Goal: Transaction & Acquisition: Purchase product/service

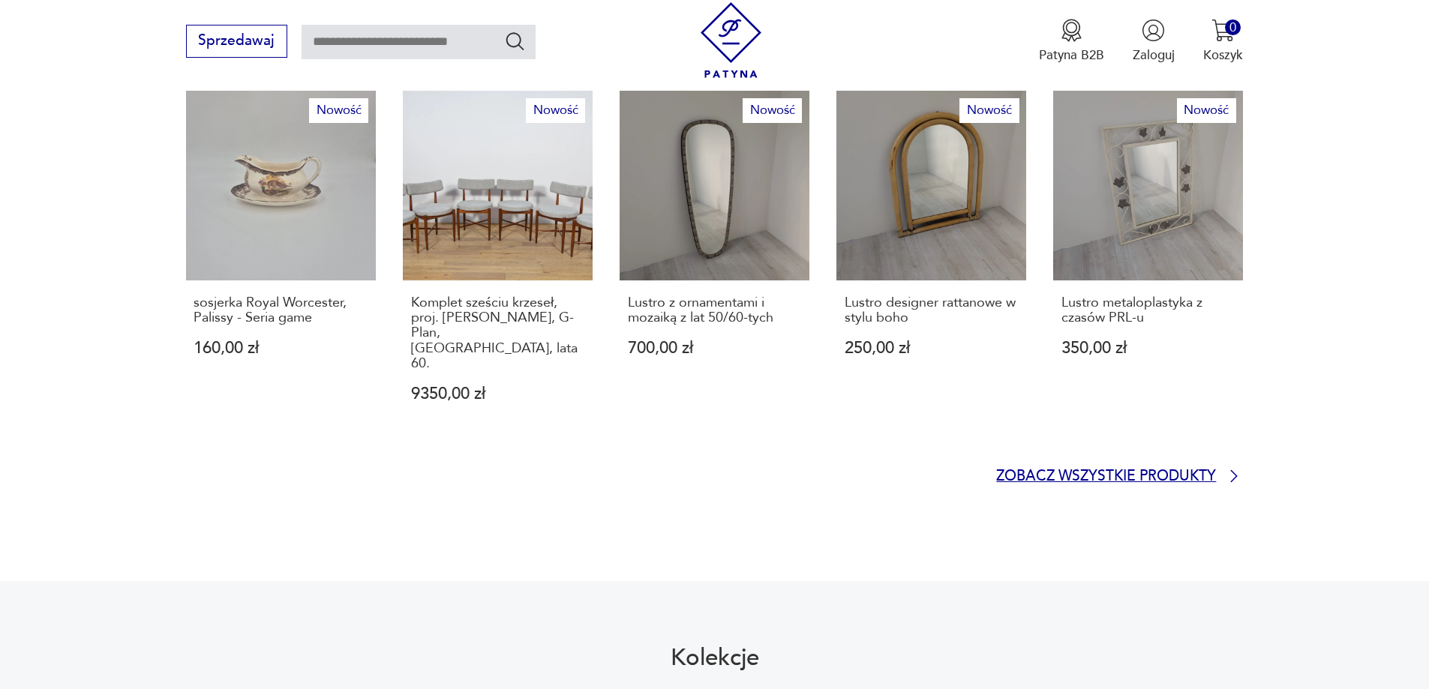
click at [1143, 471] on p "Zobacz wszystkie produkty" at bounding box center [1106, 477] width 220 height 12
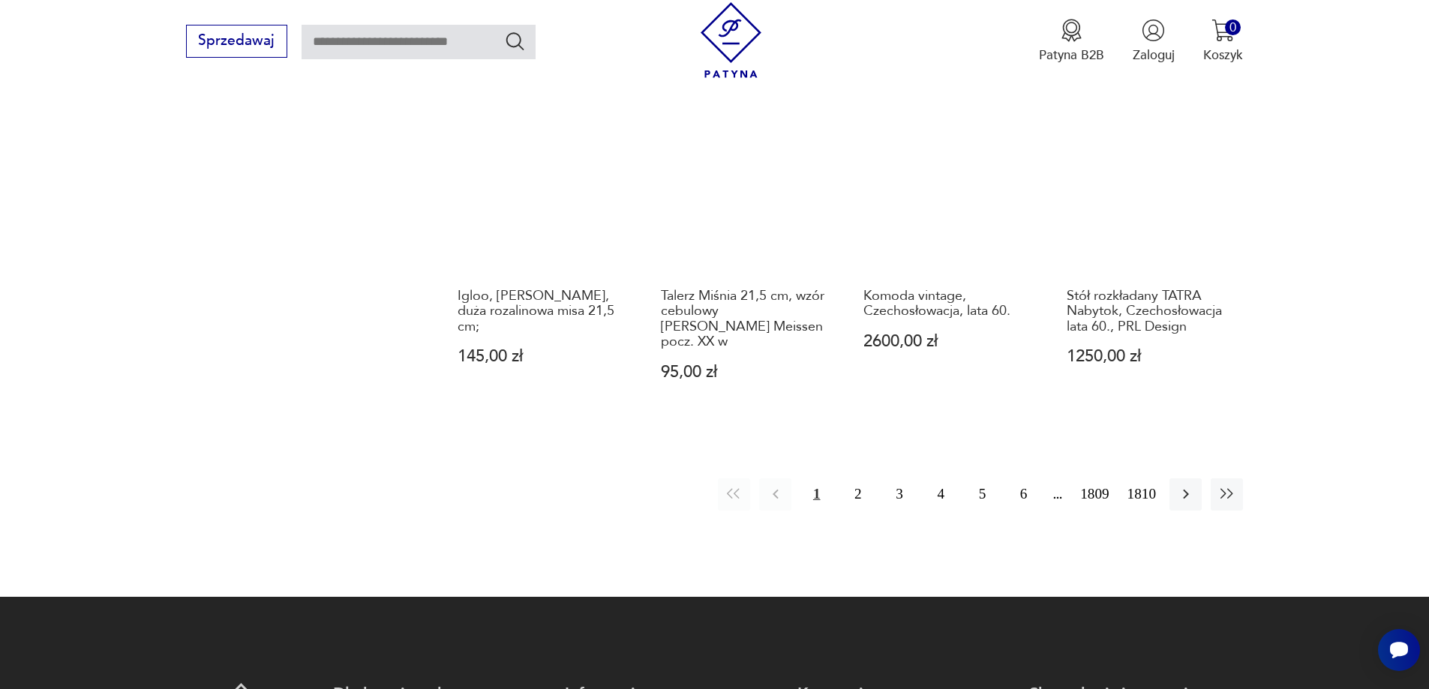
scroll to position [1603, 0]
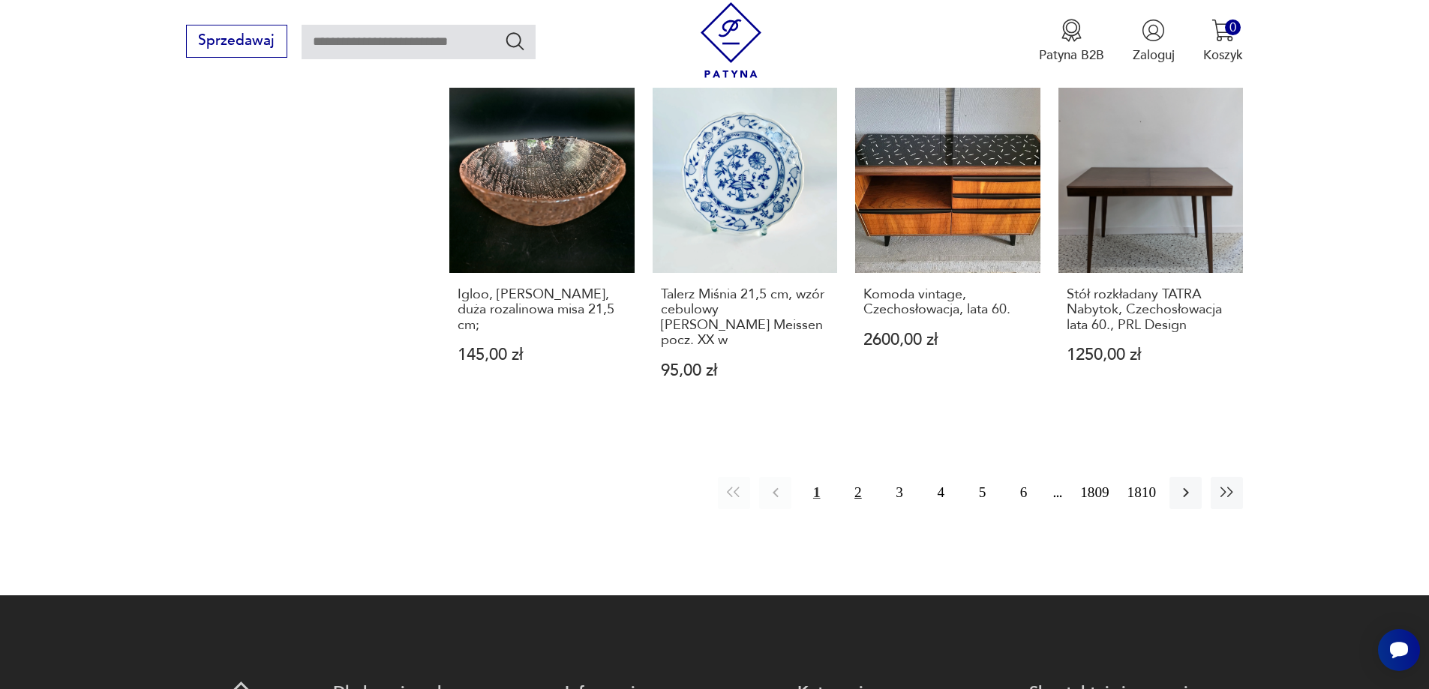
click at [862, 477] on button "2" at bounding box center [858, 493] width 32 height 32
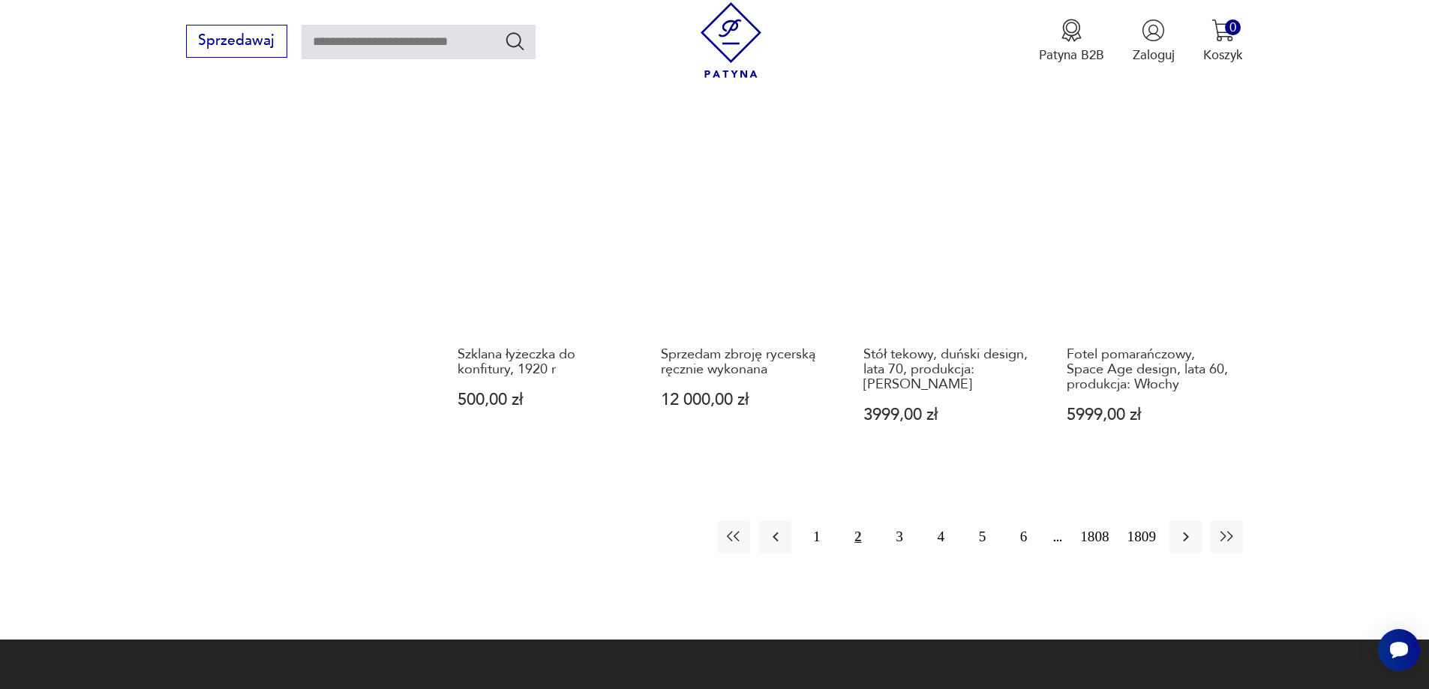
scroll to position [1605, 0]
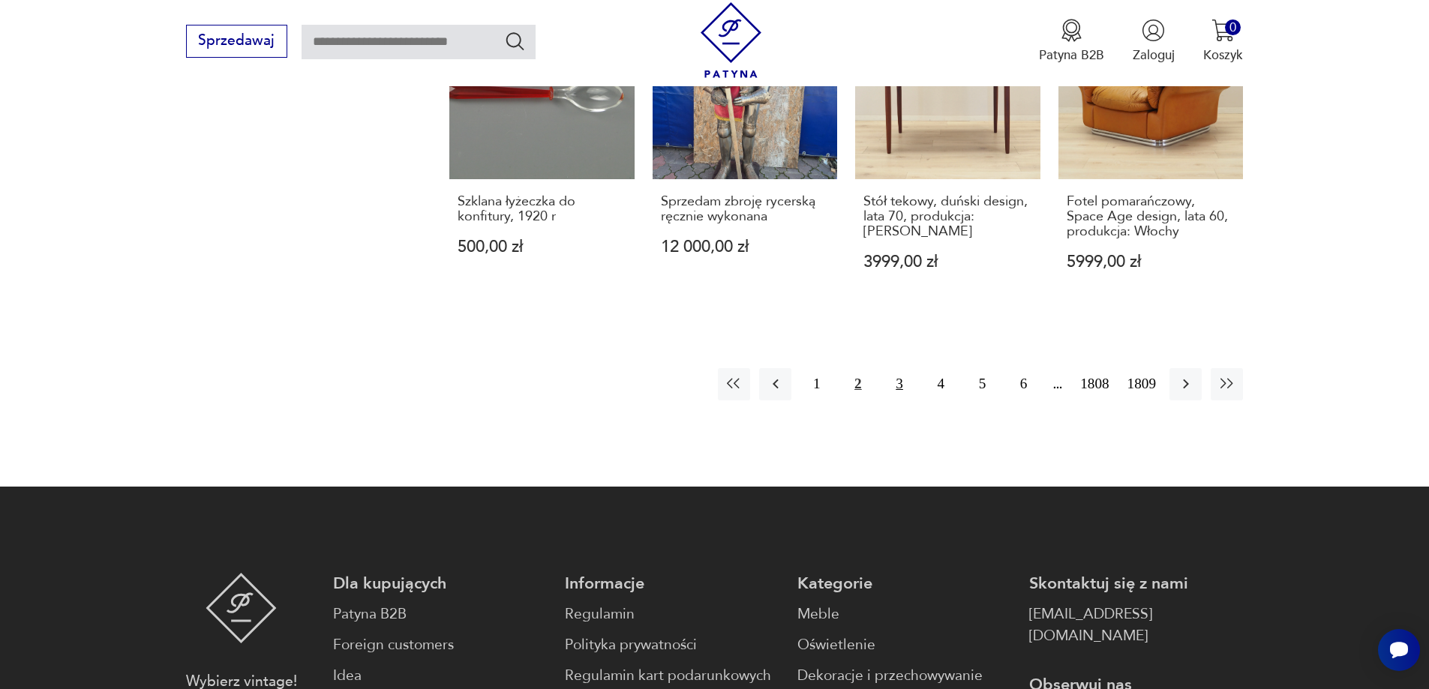
click at [901, 368] on button "3" at bounding box center [899, 384] width 32 height 32
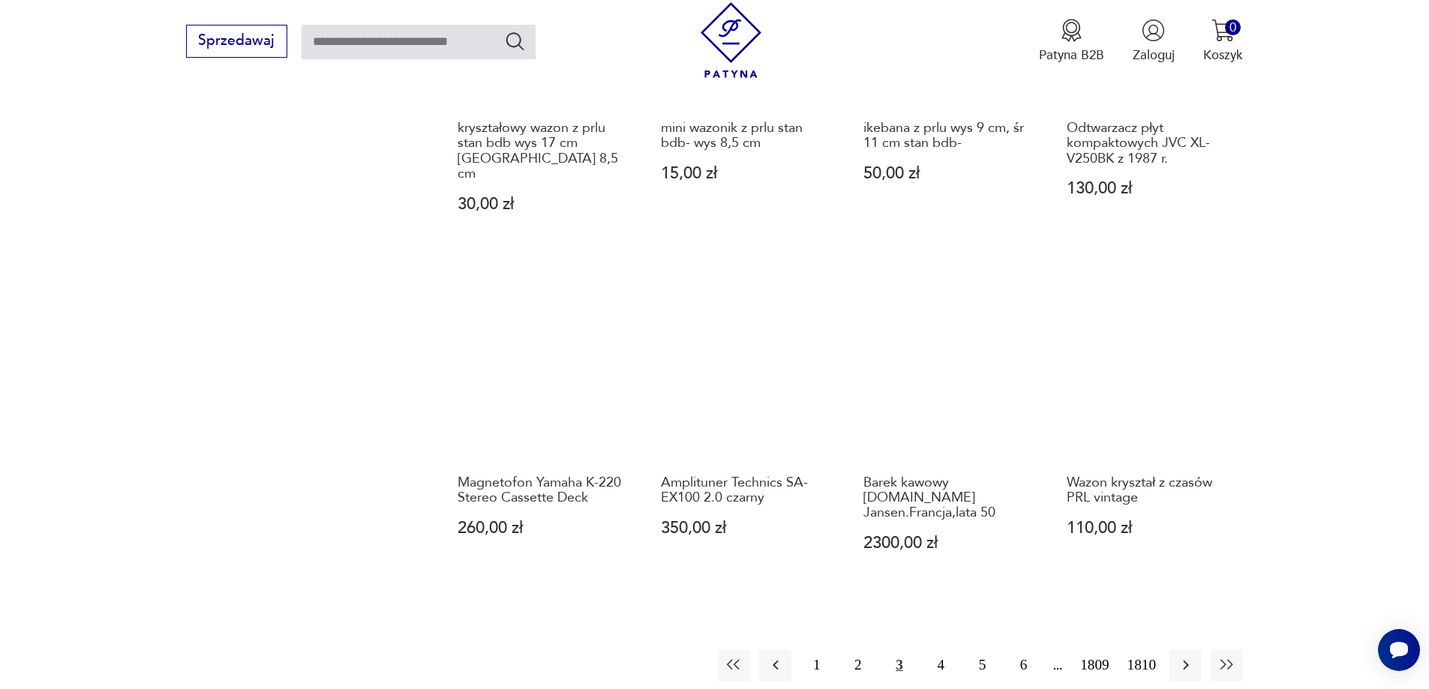
scroll to position [1455, 0]
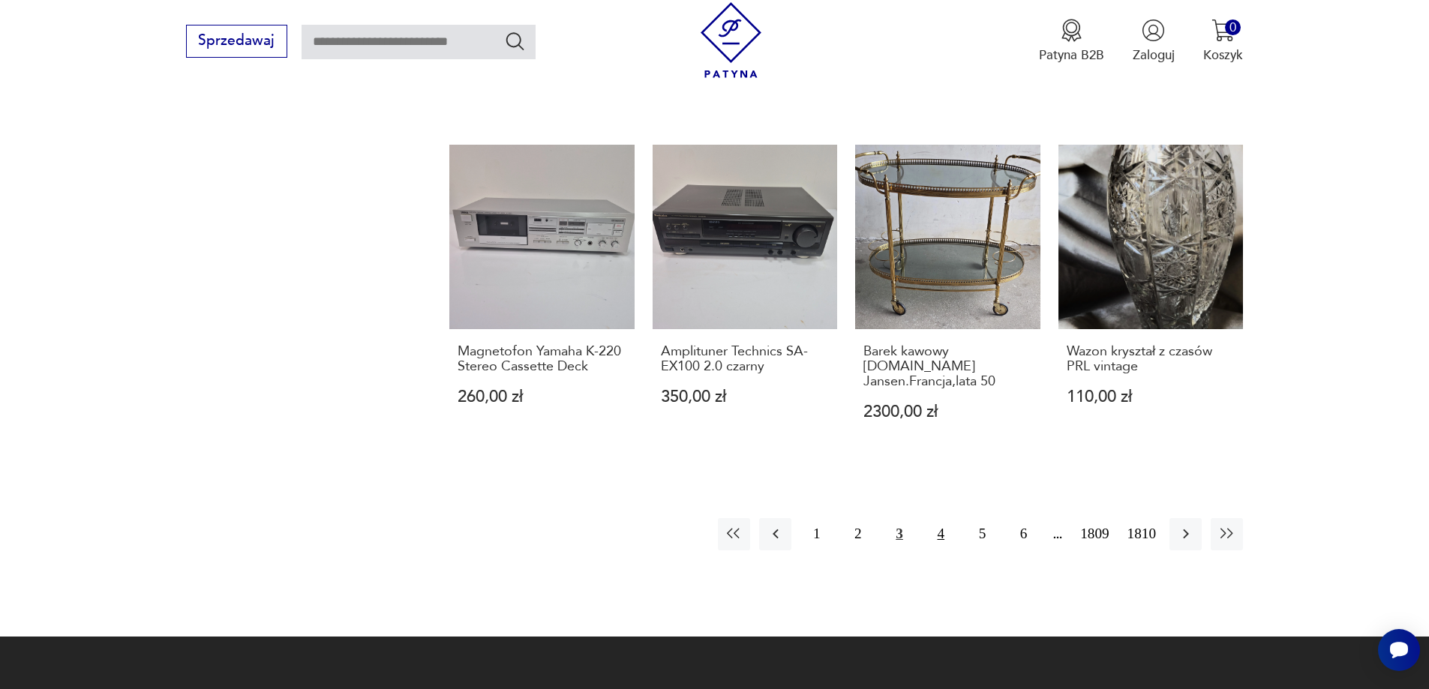
click at [945, 518] on button "4" at bounding box center [941, 534] width 32 height 32
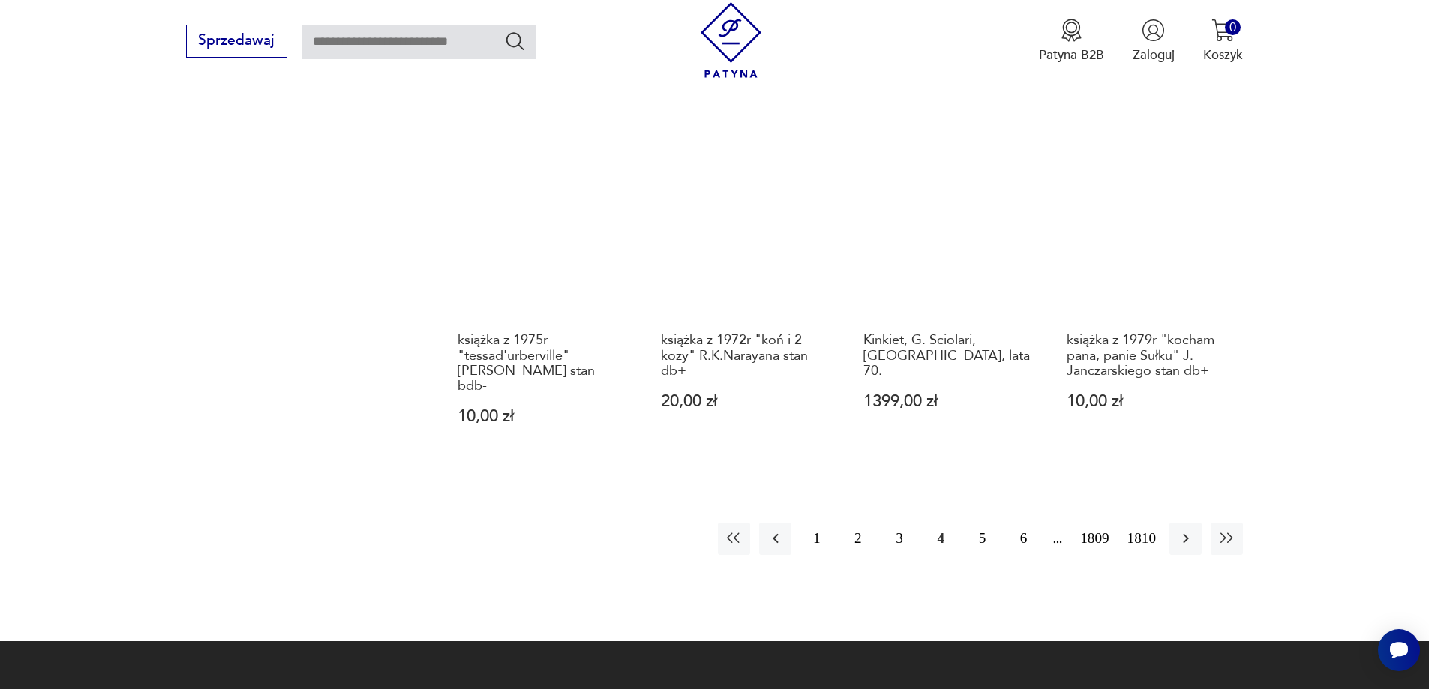
scroll to position [1455, 0]
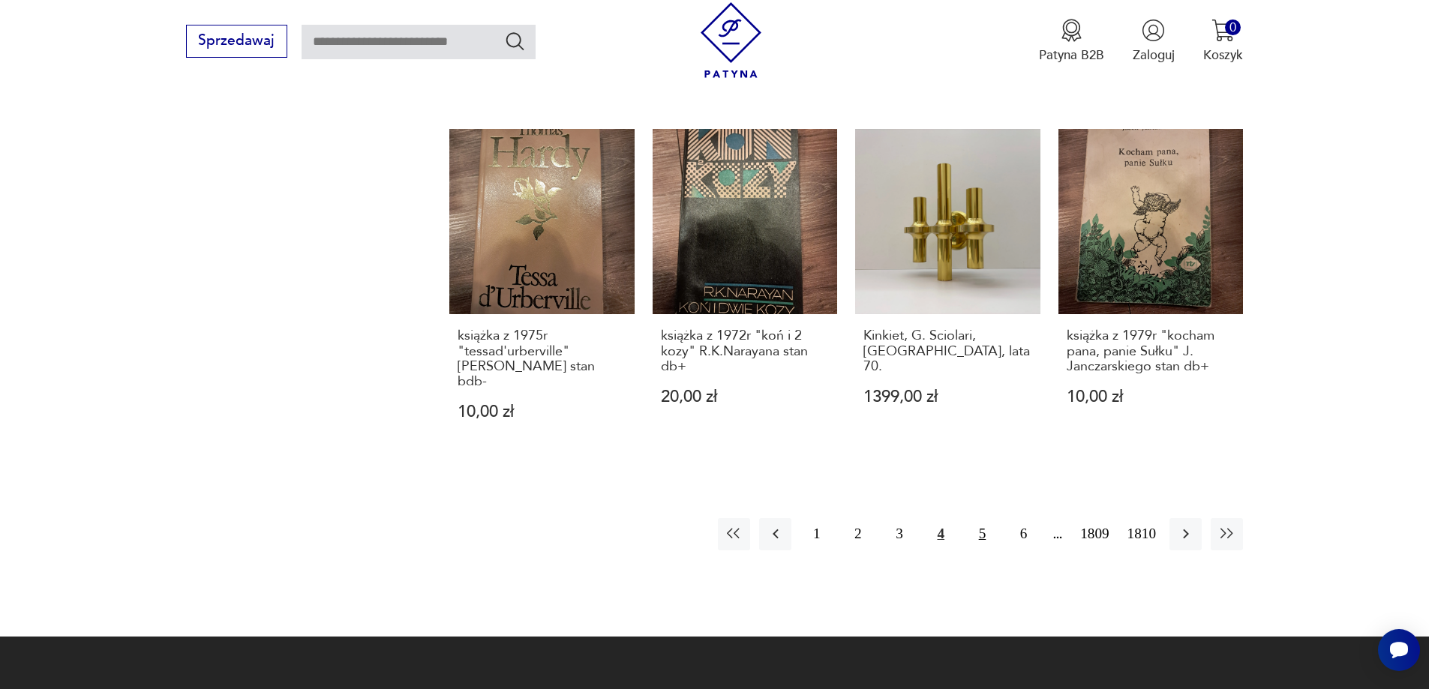
click at [987, 521] on button "5" at bounding box center [982, 534] width 32 height 32
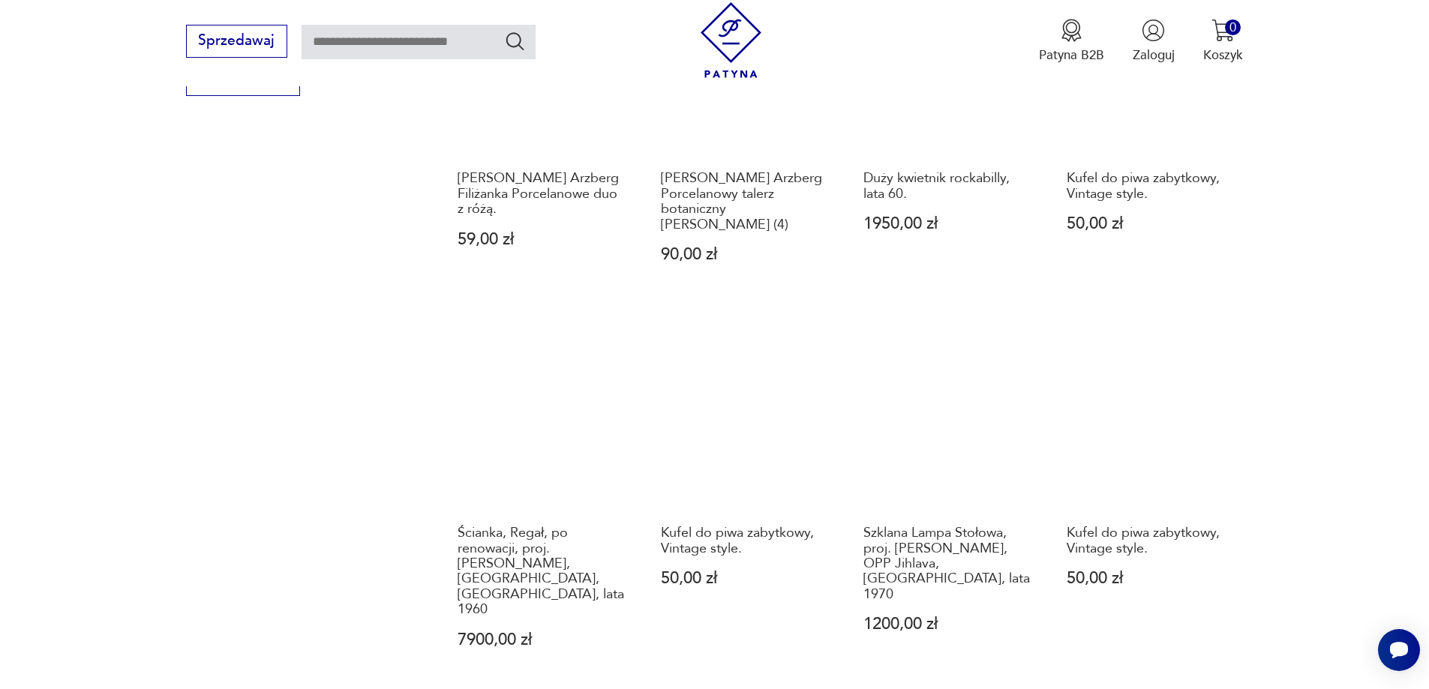
scroll to position [1380, 0]
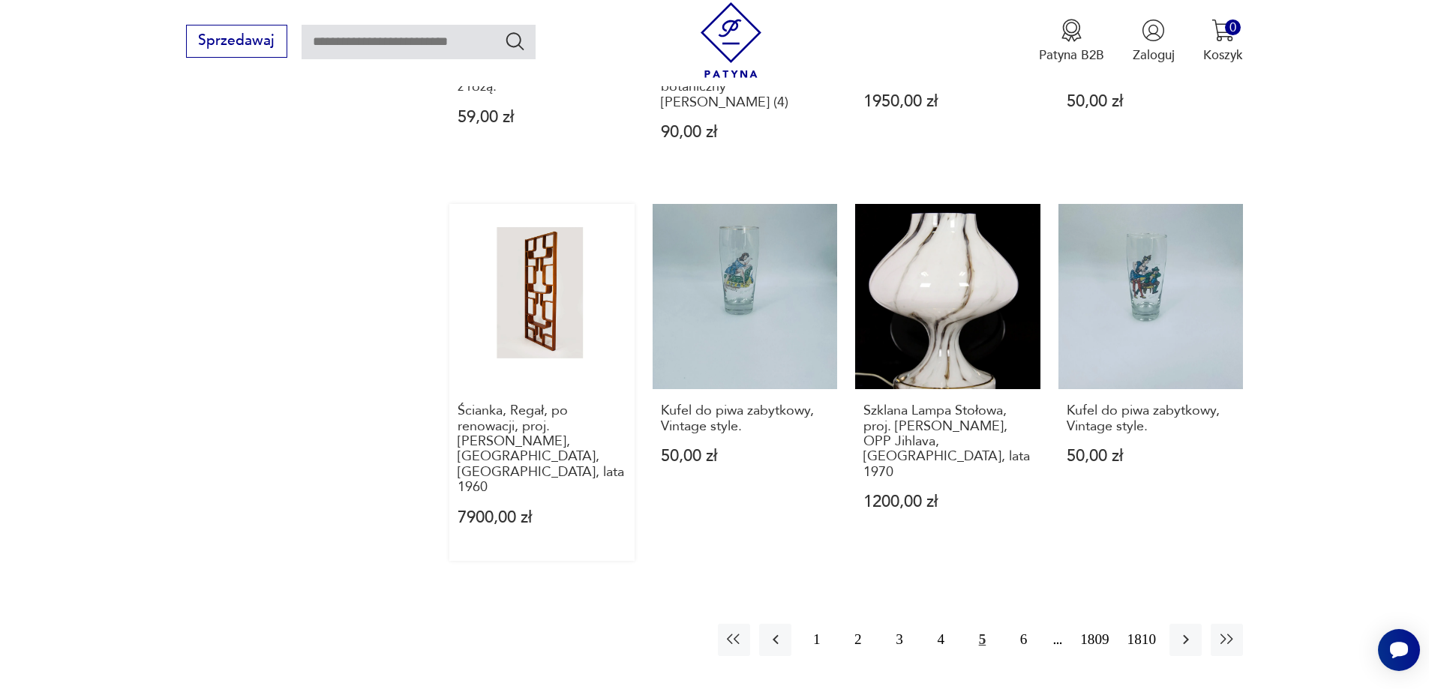
click at [542, 312] on link "Ścianka, Regał, po renowacji, proj. [PERSON_NAME], [GEOGRAPHIC_DATA], [GEOGRAPH…" at bounding box center [541, 382] width 185 height 356
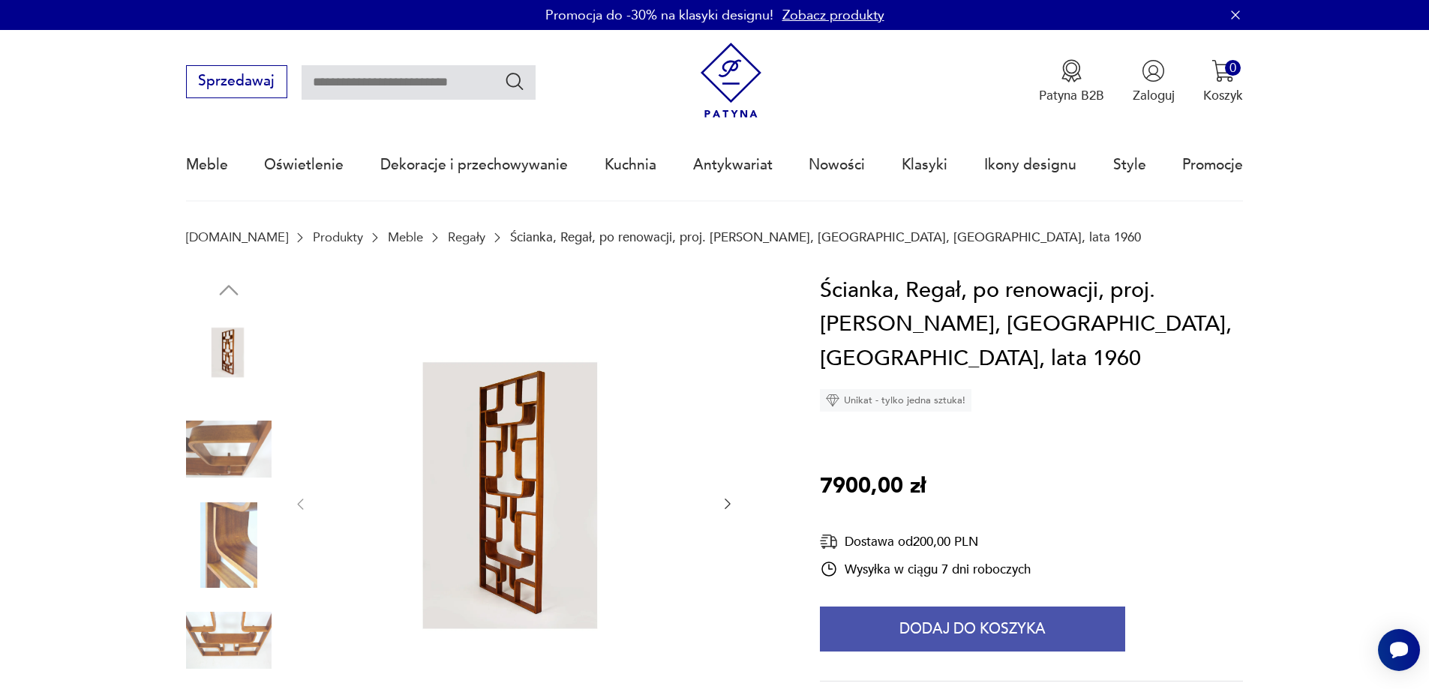
click at [928, 607] on button "Dodaj do koszyka" at bounding box center [972, 629] width 305 height 45
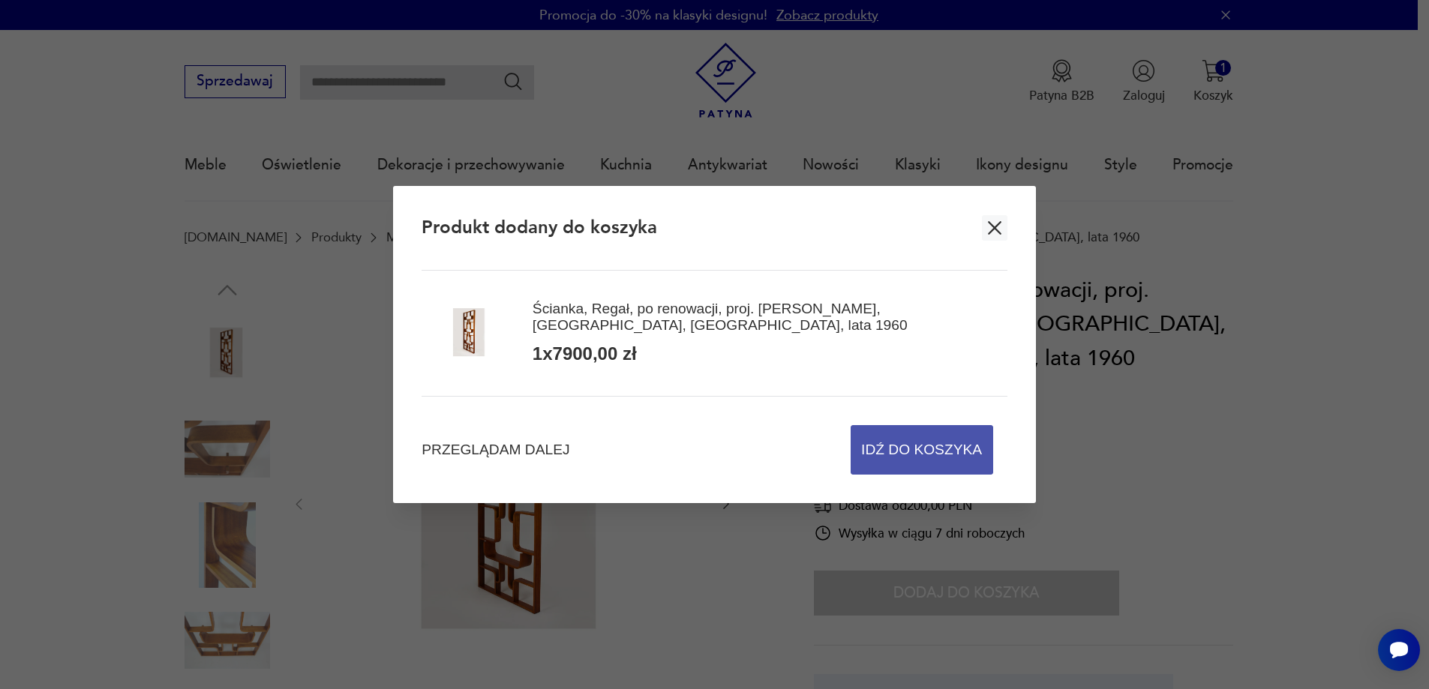
click at [923, 460] on span "Idź do koszyka" at bounding box center [921, 450] width 121 height 48
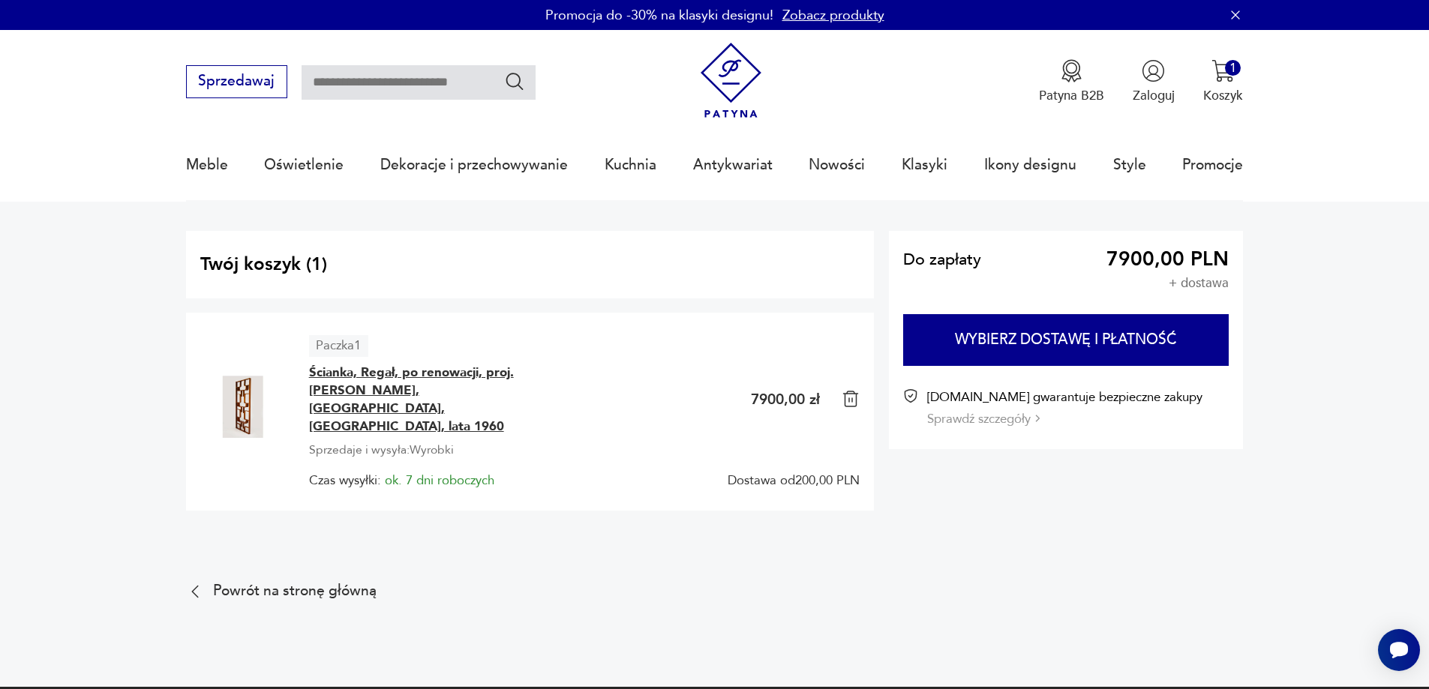
click at [346, 372] on span "Ścianka, Regał, po renowacji, proj. [PERSON_NAME], [GEOGRAPHIC_DATA], [GEOGRAPH…" at bounding box center [421, 400] width 225 height 72
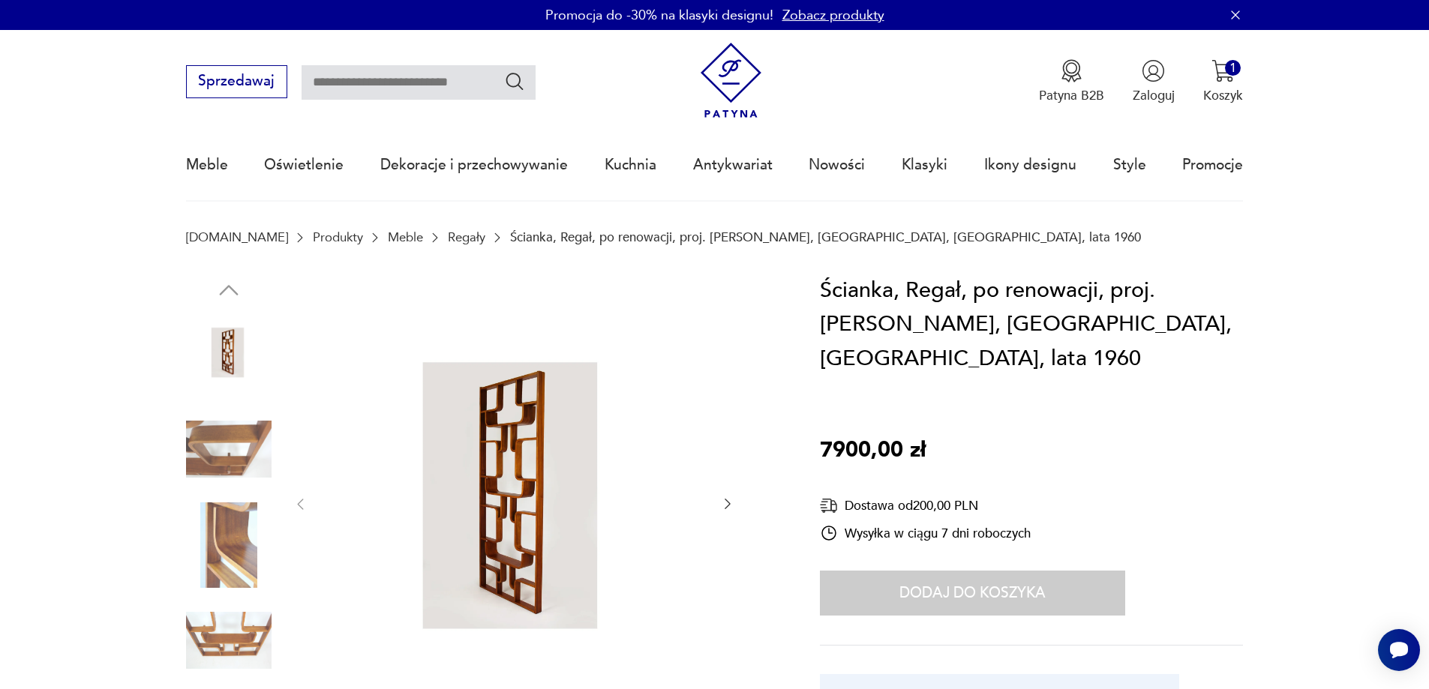
click at [236, 431] on img at bounding box center [229, 450] width 86 height 86
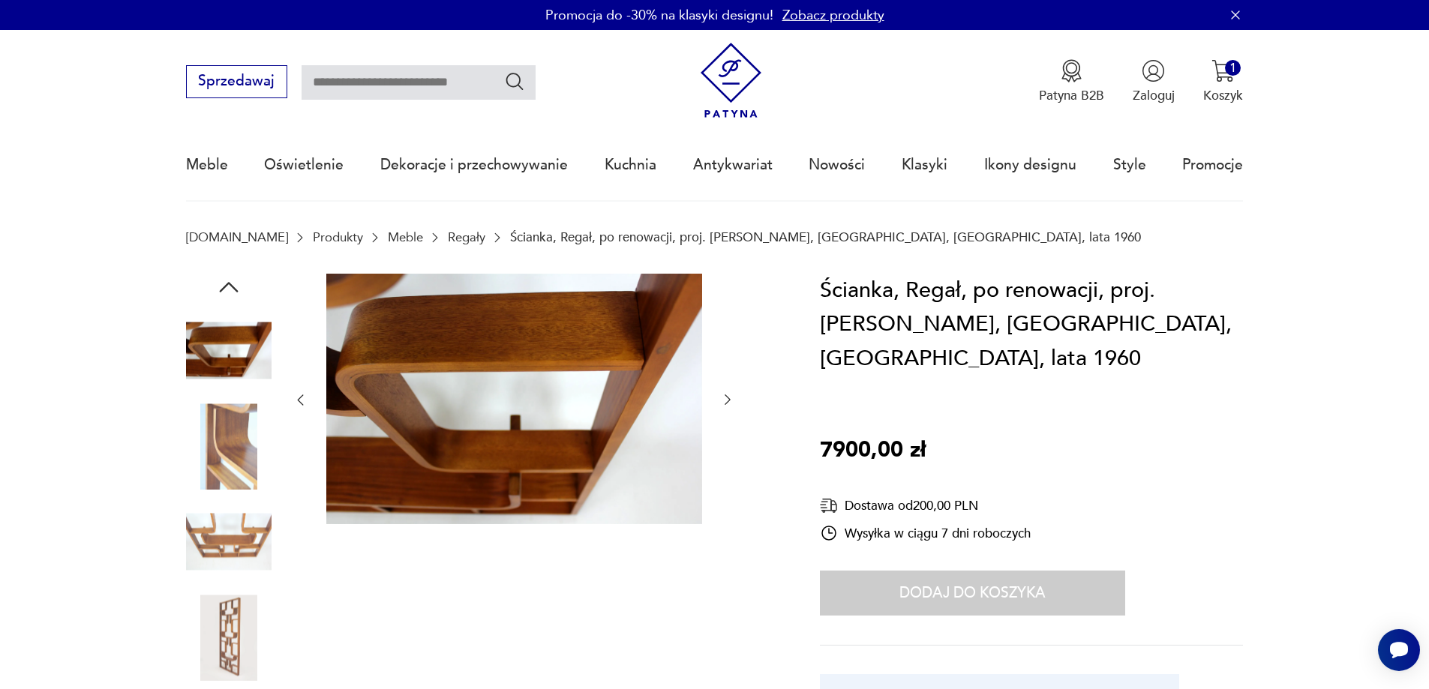
click at [218, 532] on img at bounding box center [229, 543] width 86 height 86
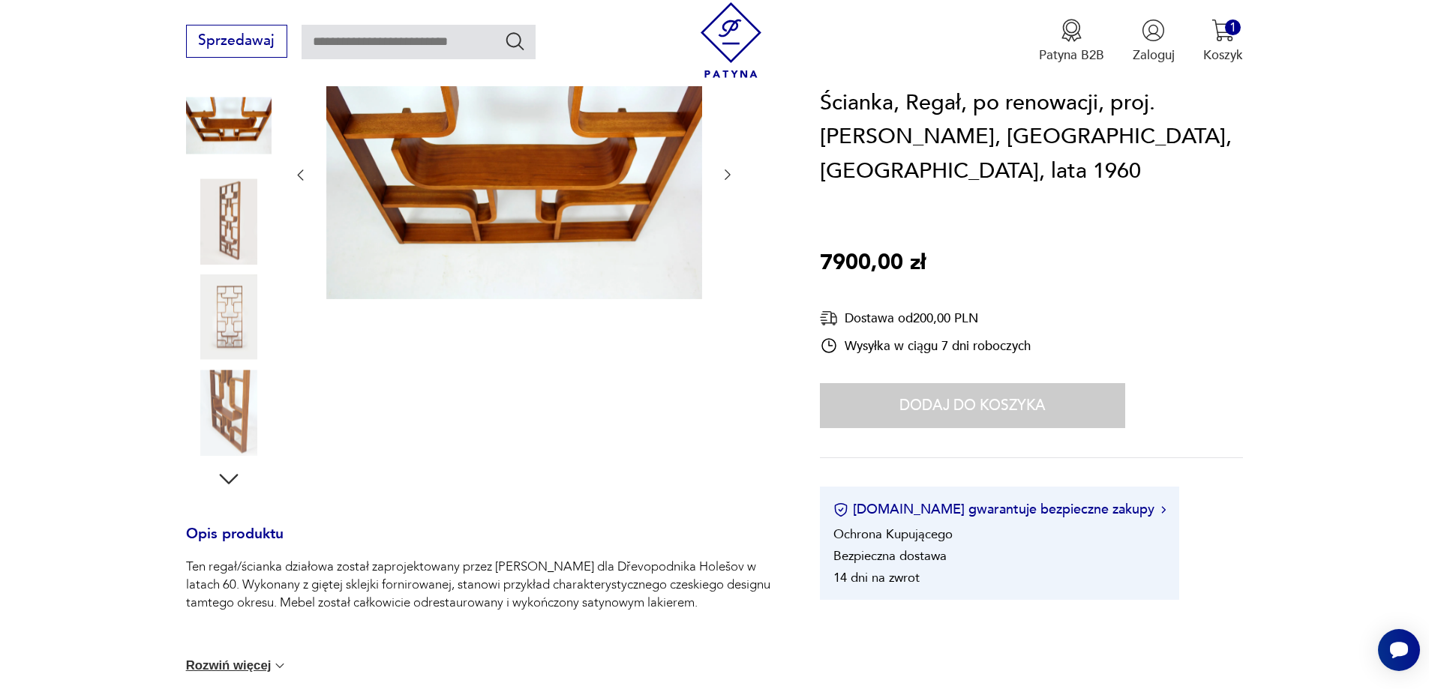
scroll to position [300, 0]
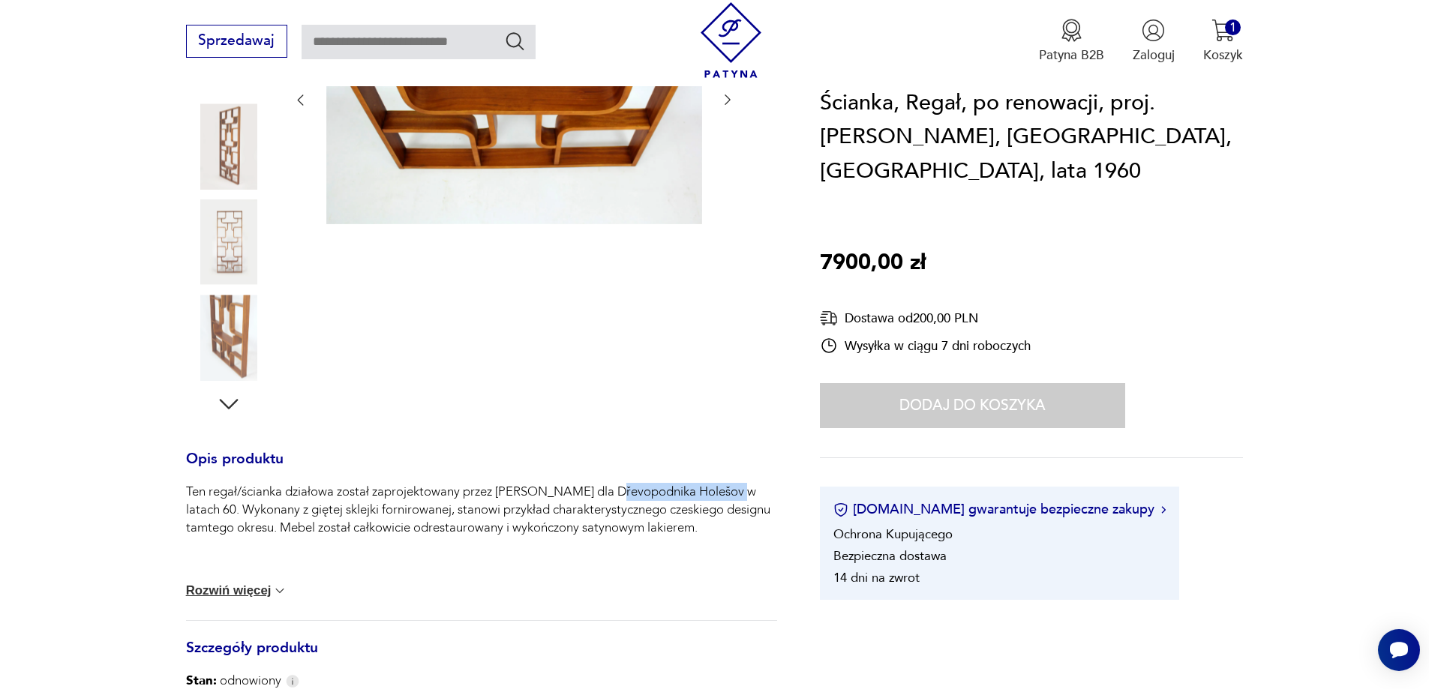
drag, startPoint x: 602, startPoint y: 491, endPoint x: 728, endPoint y: 488, distance: 125.3
click at [728, 488] on p "Ten regał/ścianka działowa został zaprojektowany przez [PERSON_NAME] dla Dřevop…" at bounding box center [481, 510] width 591 height 54
copy p "Dřevopodnika Holešov"
